Goal: Information Seeking & Learning: Find specific fact

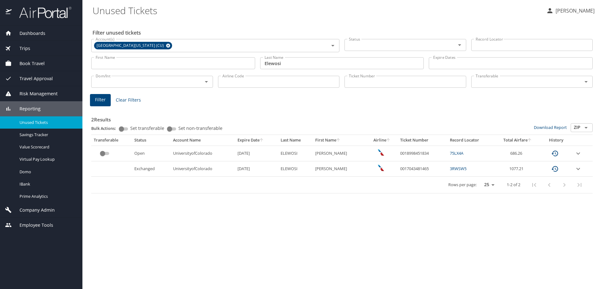
click at [412, 201] on div "Filter unused tickets Account(s) [GEOGRAPHIC_DATA][US_STATE] (CU) Account(s) St…" at bounding box center [342, 154] width 501 height 269
drag, startPoint x: 426, startPoint y: 151, endPoint x: 396, endPoint y: 154, distance: 30.1
click at [398, 154] on td "0018998451834" at bounding box center [423, 153] width 50 height 15
copy td "0018998451834"
click at [340, 195] on div "2 Results Bulk Actions: Set transferable Set non-transferable Download Report Z…" at bounding box center [342, 149] width 506 height 93
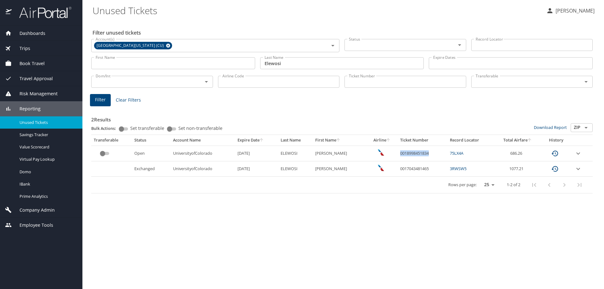
drag, startPoint x: 428, startPoint y: 152, endPoint x: 395, endPoint y: 153, distance: 32.7
click at [398, 153] on td "0018998451834" at bounding box center [423, 153] width 50 height 15
copy td "0018998451834"
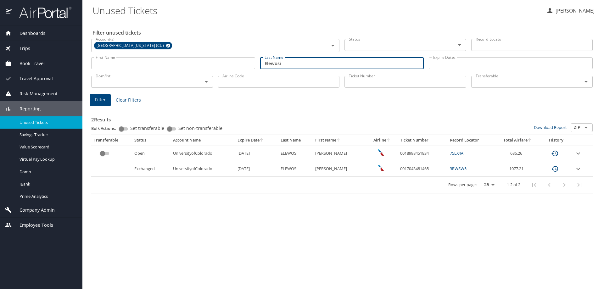
drag, startPoint x: 268, startPoint y: 61, endPoint x: 223, endPoint y: 63, distance: 44.4
click at [223, 63] on div "First Name First Name Last Name Elewosi Last Name Expire Dates Expire Dates" at bounding box center [342, 63] width 506 height 22
type input "Kechrismays"
click at [106, 95] on button "Filter" at bounding box center [100, 100] width 21 height 12
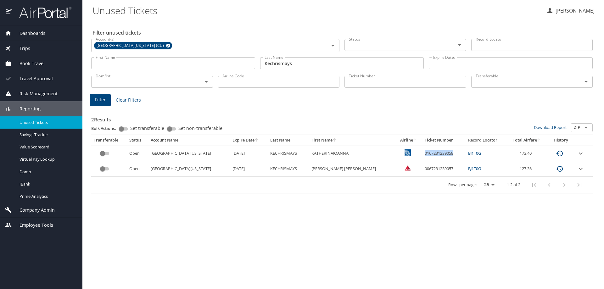
drag, startPoint x: 435, startPoint y: 154, endPoint x: 404, endPoint y: 152, distance: 31.5
click at [422, 152] on td "0167231239058" at bounding box center [443, 153] width 43 height 15
copy td "0167231239058"
